Goal: Transaction & Acquisition: Purchase product/service

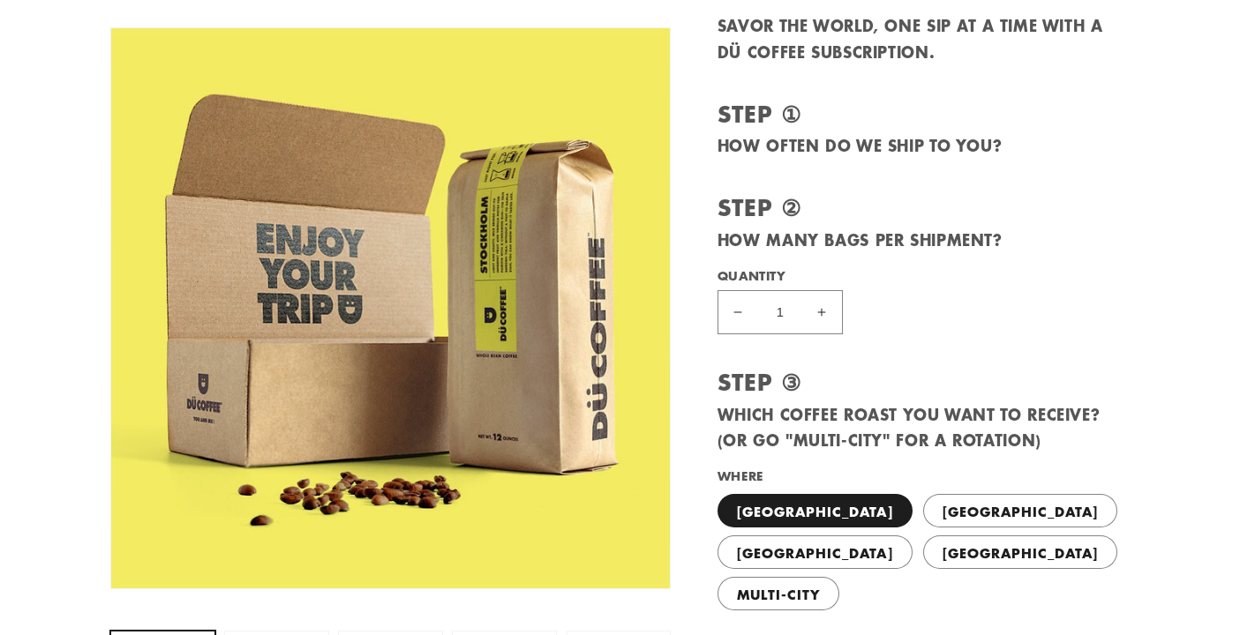
scroll to position [197, 0]
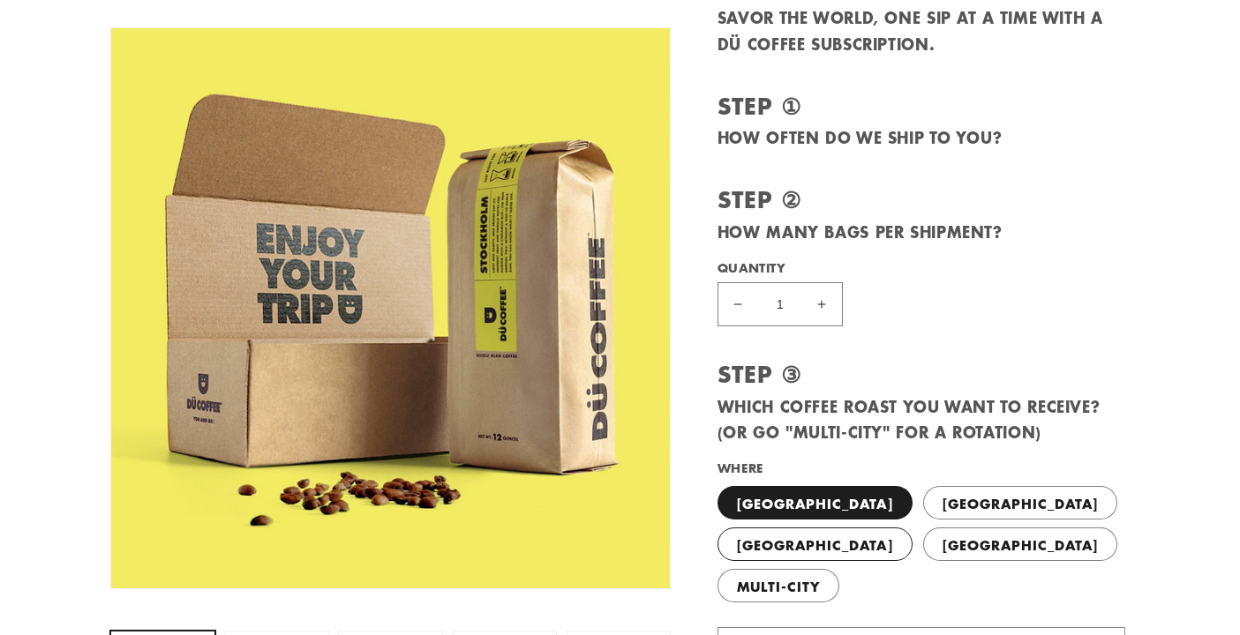
click at [912, 528] on label "[GEOGRAPHIC_DATA]" at bounding box center [814, 545] width 195 height 34
click at [1127, 483] on input "[GEOGRAPHIC_DATA]" at bounding box center [1127, 483] width 1 height 1
radio input "true"
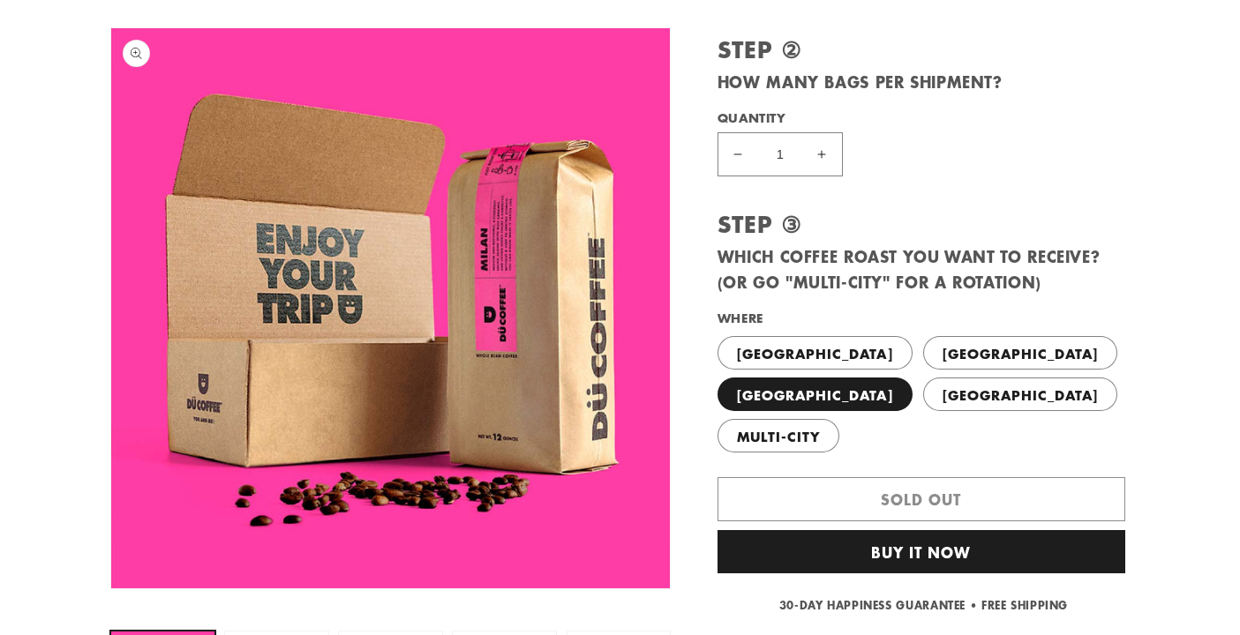
scroll to position [360, 0]
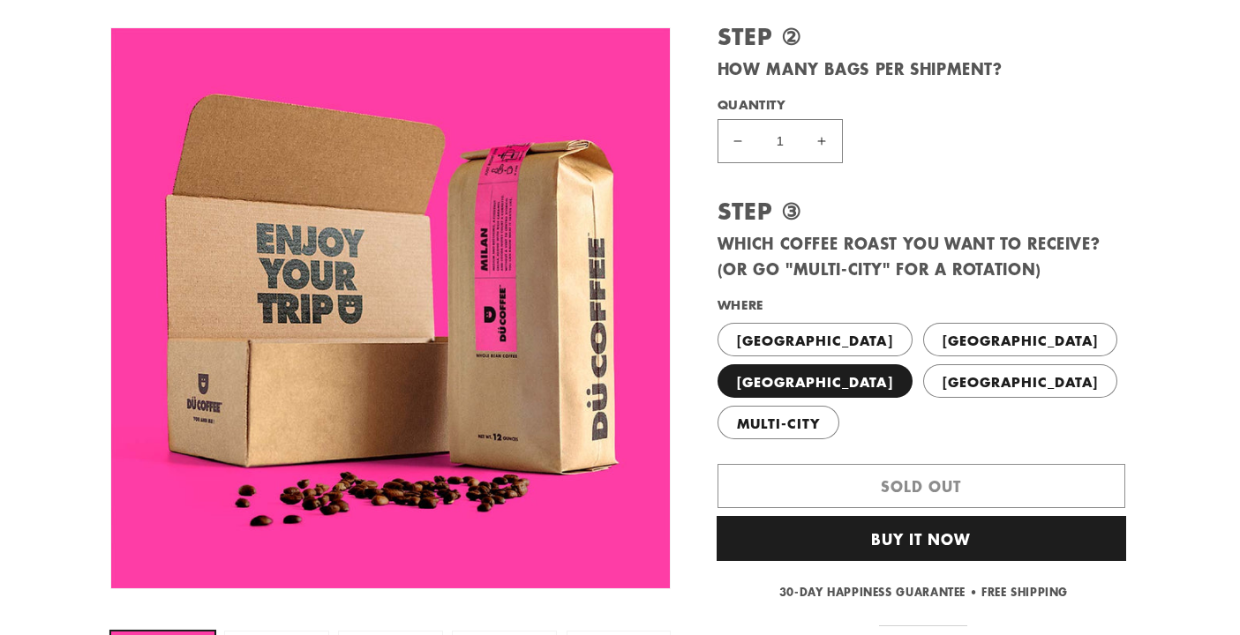
click at [856, 517] on button "Buy it now" at bounding box center [921, 538] width 408 height 43
click at [863, 517] on button "Buy it now" at bounding box center [921, 538] width 408 height 43
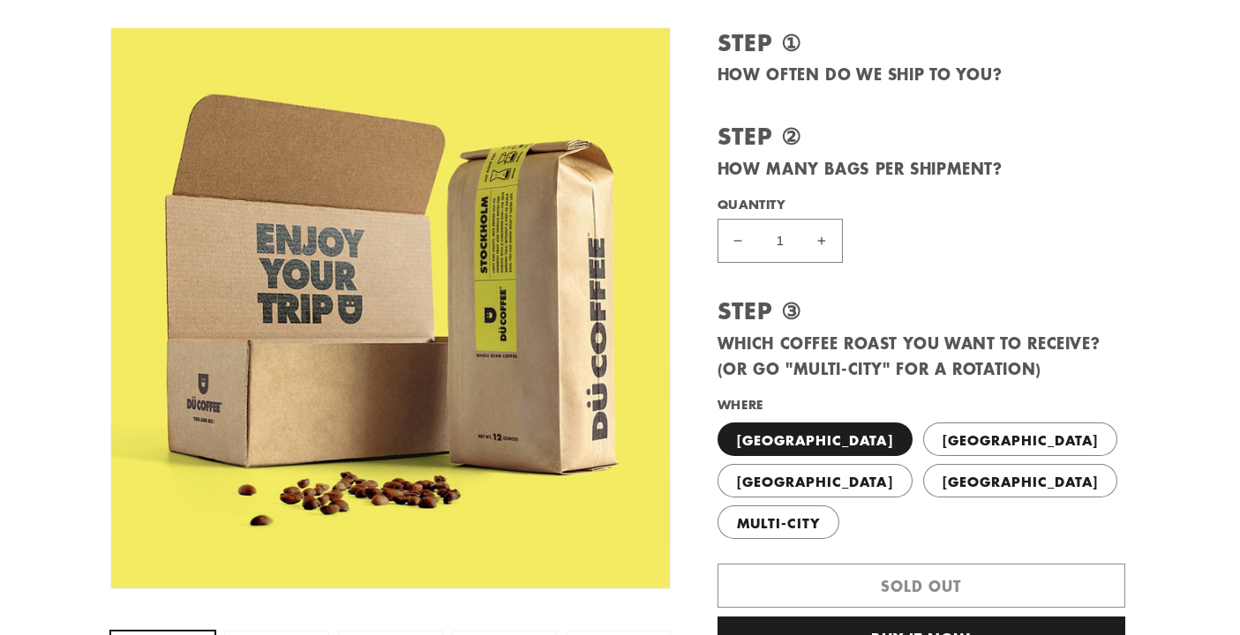
scroll to position [296, 0]
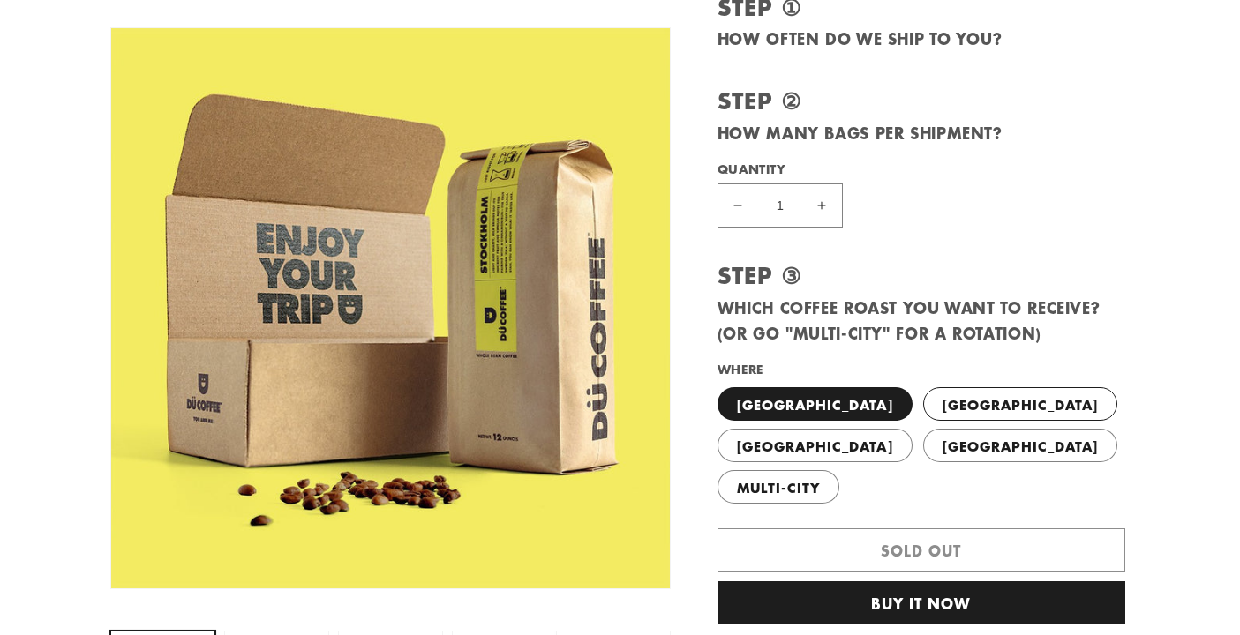
click at [923, 393] on label "PRAGUE" at bounding box center [1020, 404] width 195 height 34
click at [921, 385] on input "PRAGUE" at bounding box center [921, 384] width 1 height 1
radio input "true"
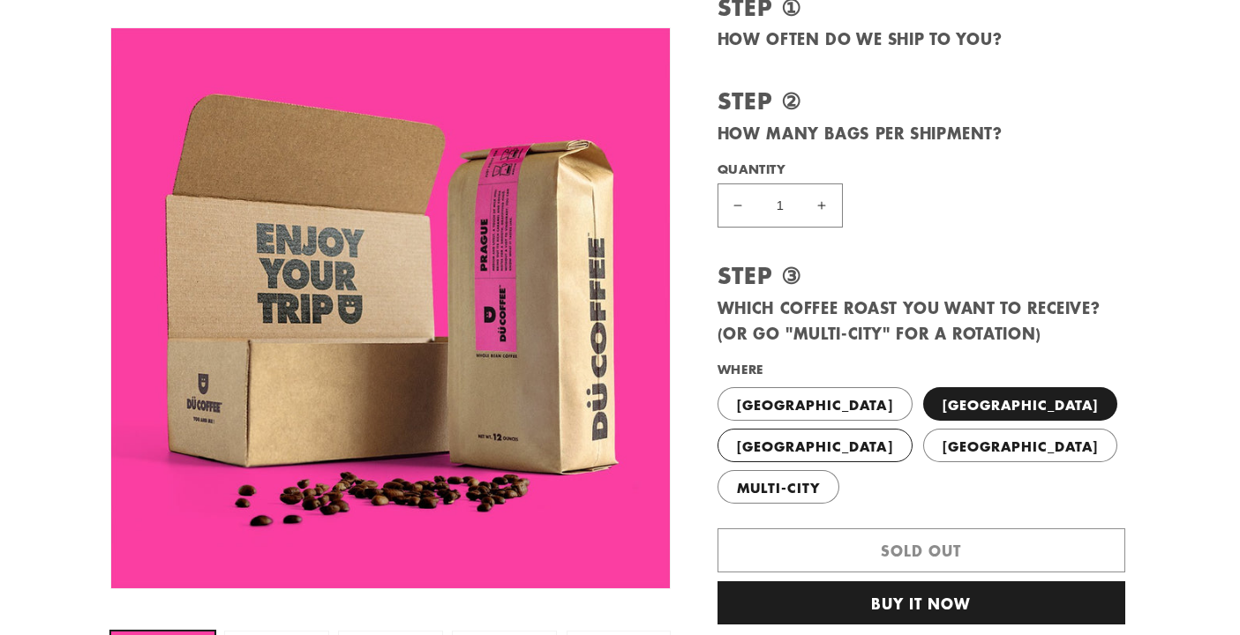
click at [912, 429] on label "[GEOGRAPHIC_DATA]" at bounding box center [814, 446] width 195 height 34
click at [1127, 385] on input "[GEOGRAPHIC_DATA]" at bounding box center [1127, 384] width 1 height 1
radio input "true"
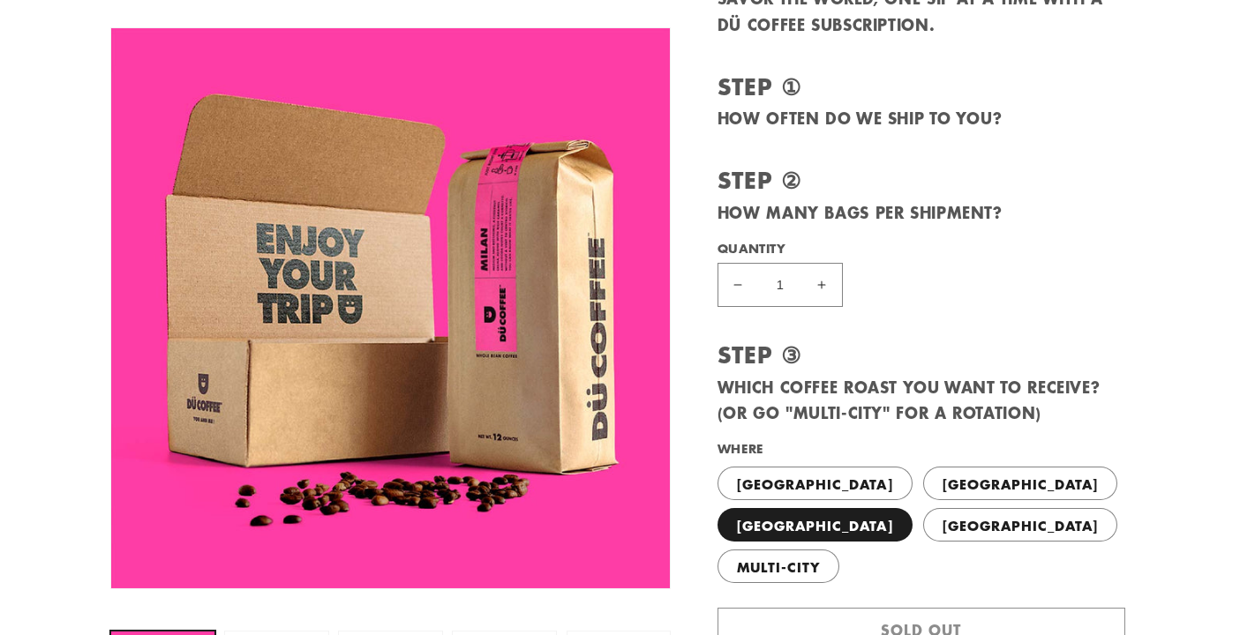
scroll to position [242, 0]
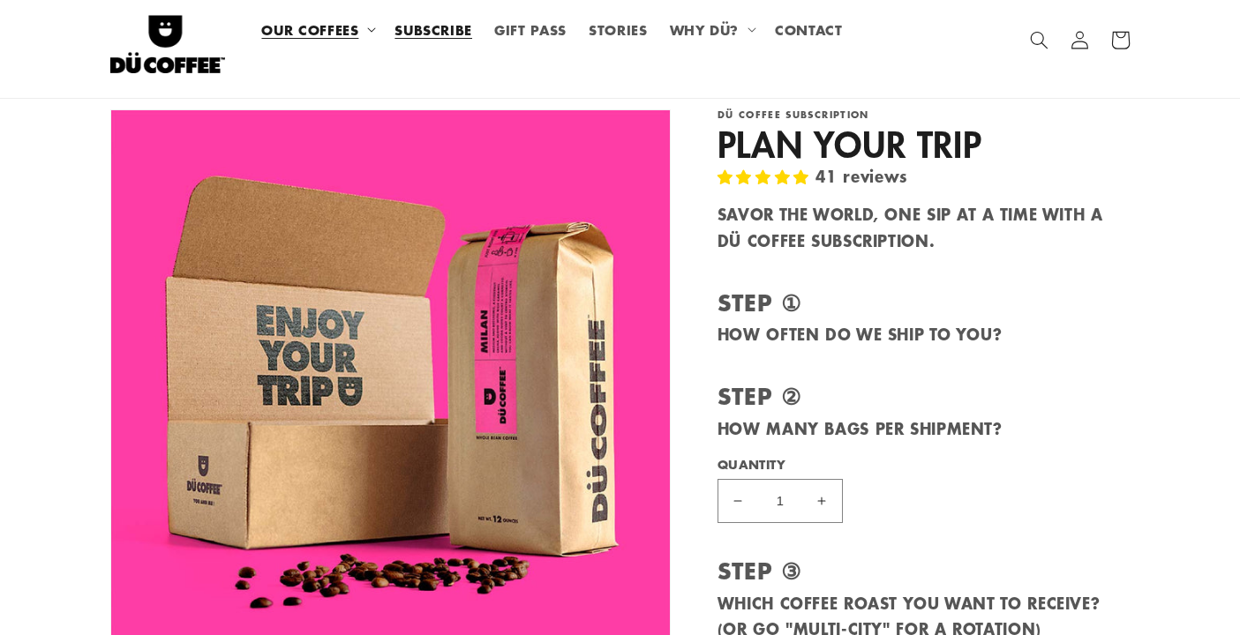
click at [352, 33] on span "OUR COFFEES" at bounding box center [309, 29] width 97 height 17
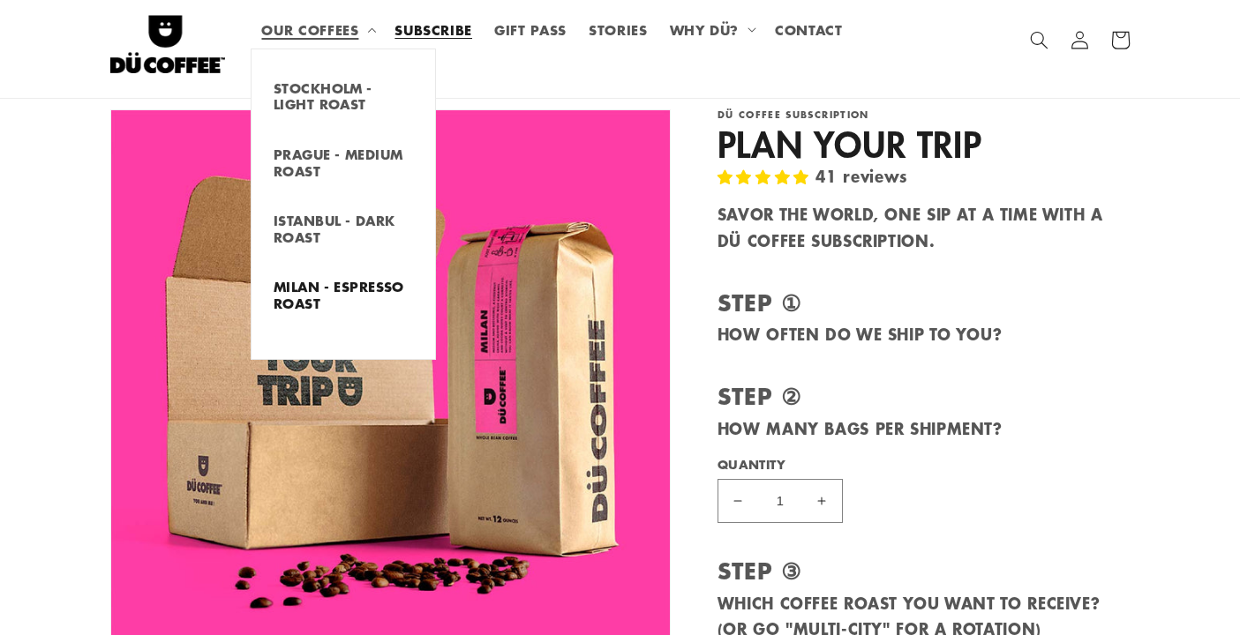
click at [296, 282] on link "MILAN - ESPRESSO ROAST" at bounding box center [342, 294] width 183 height 49
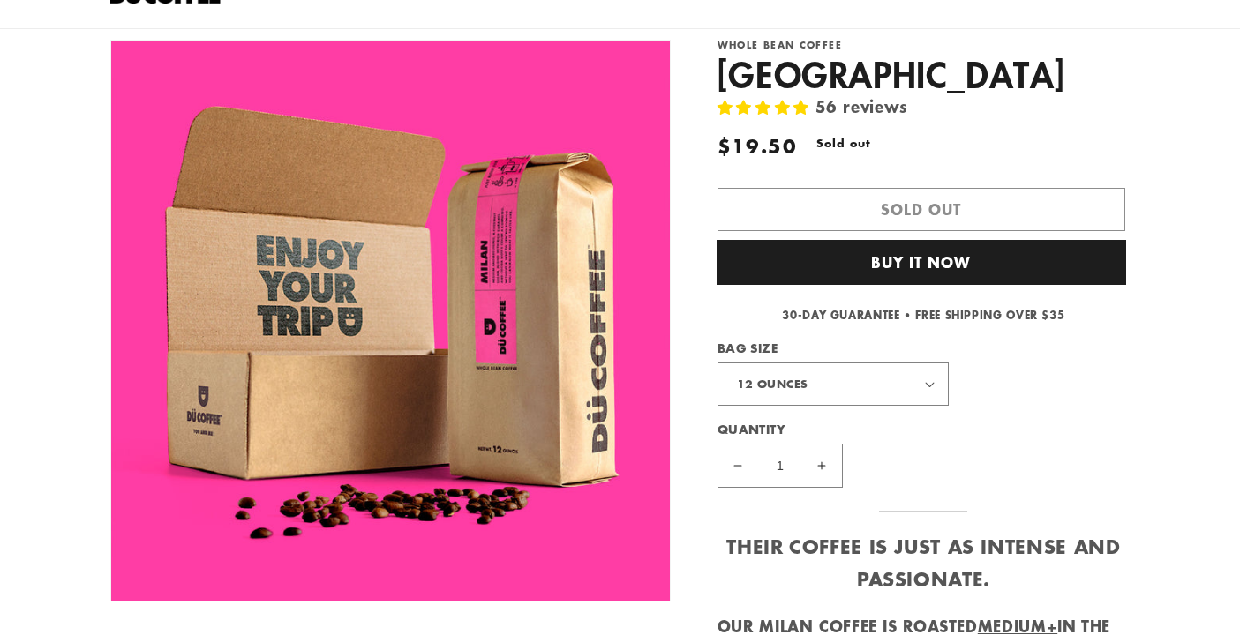
scroll to position [74, 0]
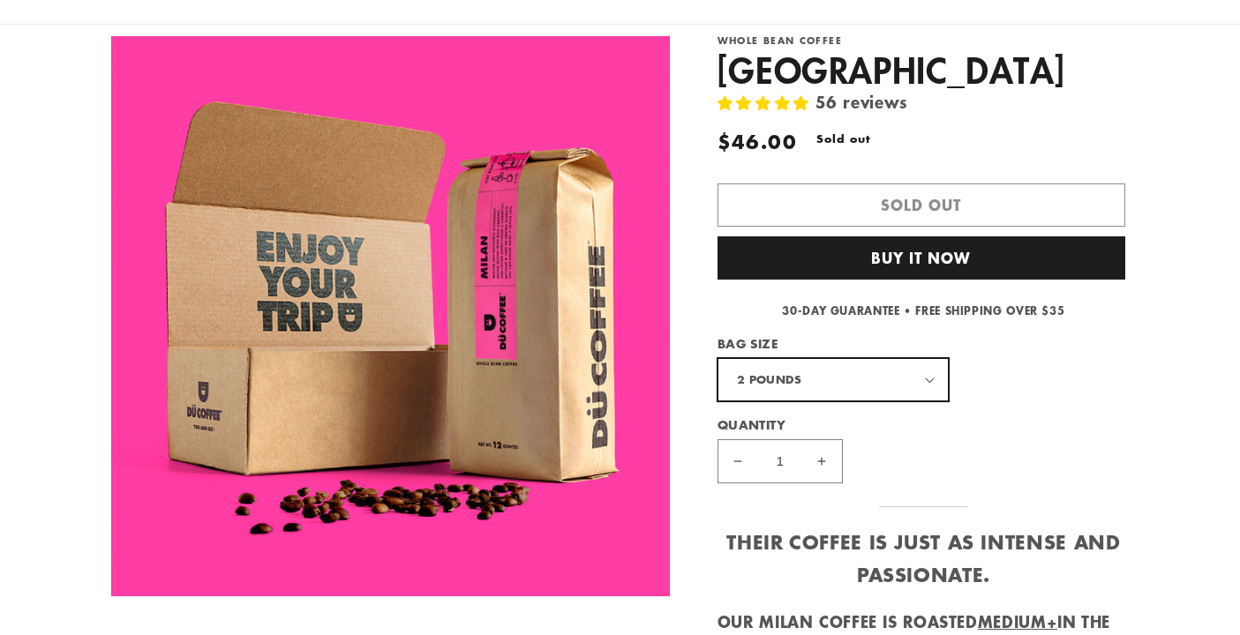
select select "4-CUP TASTER"
